Goal: Subscribe to service/newsletter

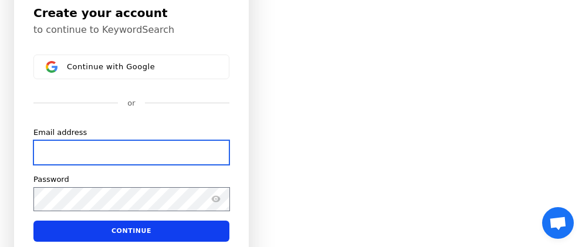
click at [69, 147] on input "Email address" at bounding box center [131, 152] width 196 height 25
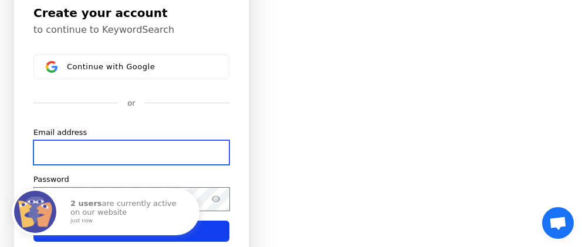
click at [71, 150] on input "Email address" at bounding box center [131, 152] width 196 height 25
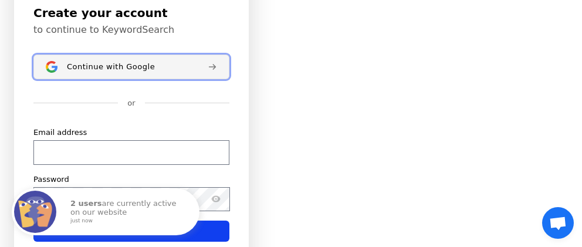
click at [102, 70] on span "Continue with Google" at bounding box center [111, 66] width 88 height 9
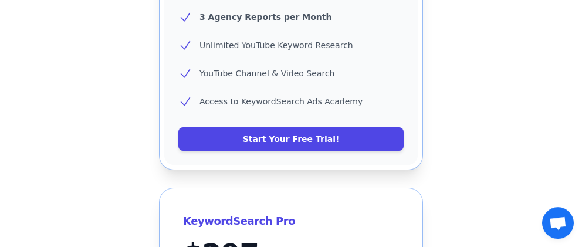
scroll to position [382, 0]
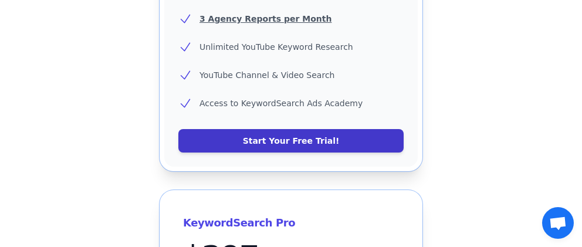
click at [248, 129] on link "Start Your Free Trial!" at bounding box center [290, 140] width 225 height 23
